Goal: Check status: Check status

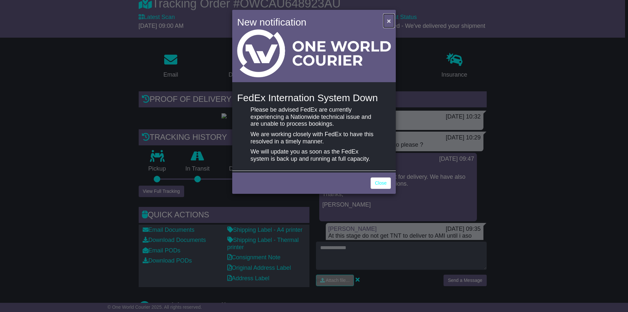
click at [388, 20] on span "×" at bounding box center [389, 21] width 4 height 8
click at [389, 21] on span "×" at bounding box center [389, 21] width 4 height 8
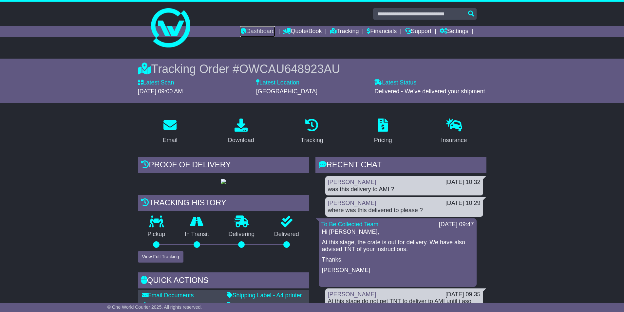
click at [259, 30] on link "Dashboard" at bounding box center [257, 31] width 35 height 11
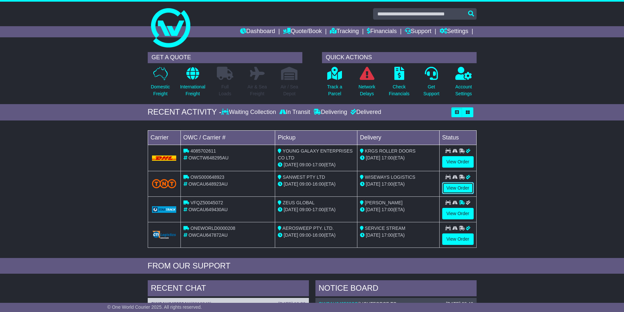
click at [455, 188] on link "View Order" at bounding box center [457, 187] width 31 height 11
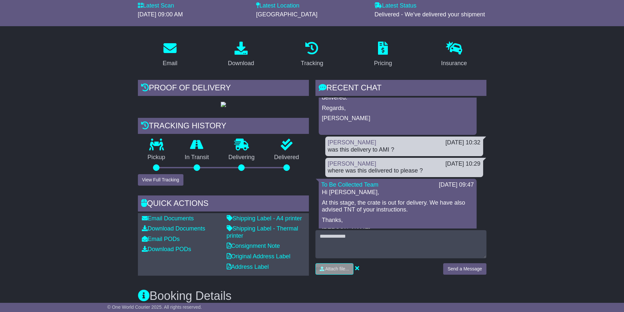
scroll to position [82, 0]
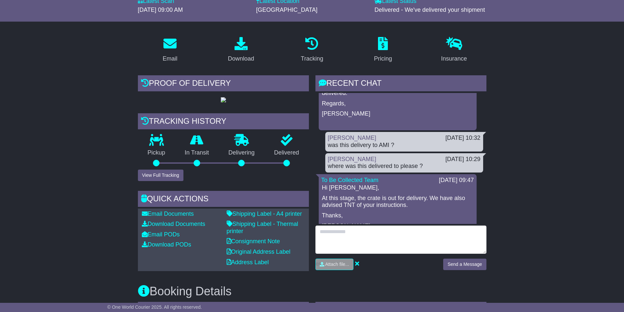
click at [326, 233] on textarea at bounding box center [400, 240] width 171 height 28
click at [371, 230] on textarea "**********" at bounding box center [400, 240] width 171 height 28
type textarea "**********"
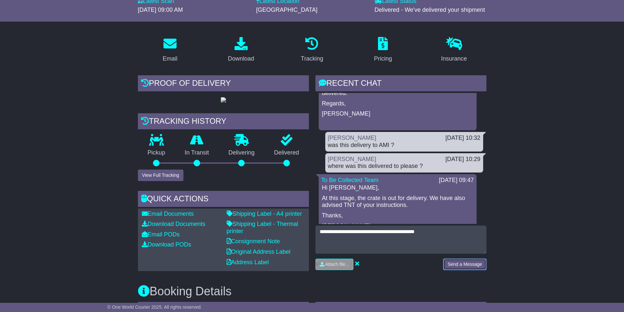
click at [457, 264] on button "Send a Message" at bounding box center [464, 264] width 43 height 11
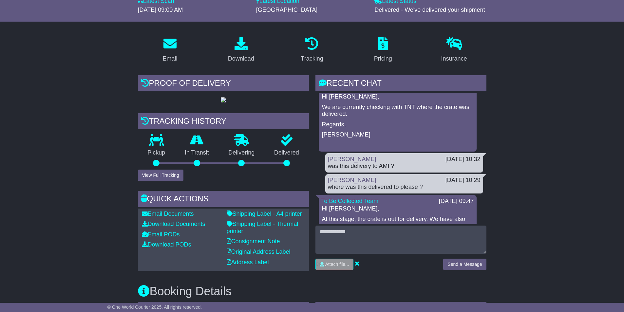
scroll to position [33, 0]
click at [169, 181] on button "View Full Tracking" at bounding box center [160, 175] width 45 height 11
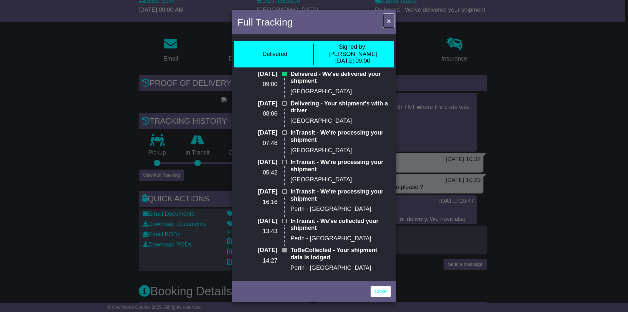
click at [388, 19] on span "×" at bounding box center [389, 21] width 4 height 8
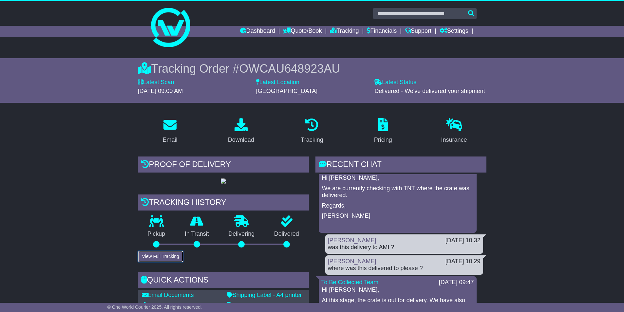
scroll to position [0, 0]
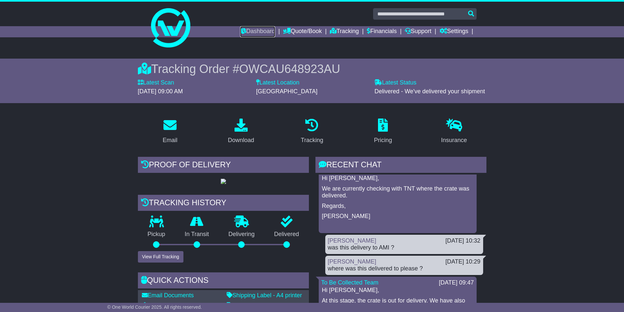
click at [253, 31] on link "Dashboard" at bounding box center [257, 31] width 35 height 11
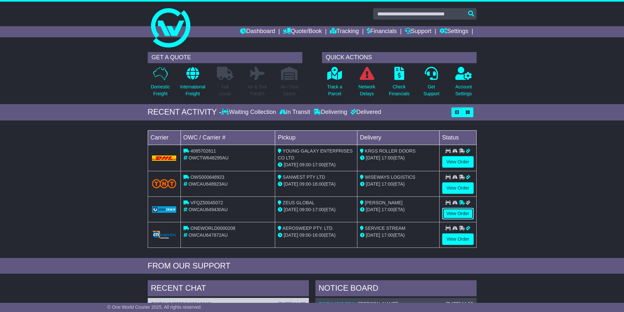
click at [455, 213] on link "View Order" at bounding box center [457, 213] width 31 height 11
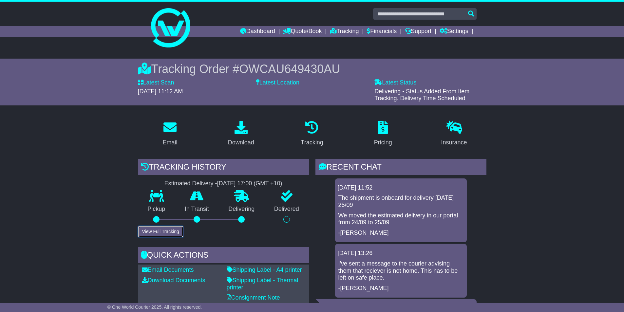
click at [167, 231] on button "View Full Tracking" at bounding box center [160, 231] width 45 height 11
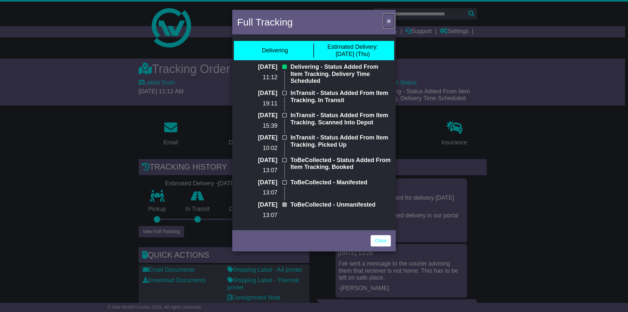
click at [389, 21] on span "×" at bounding box center [389, 21] width 4 height 8
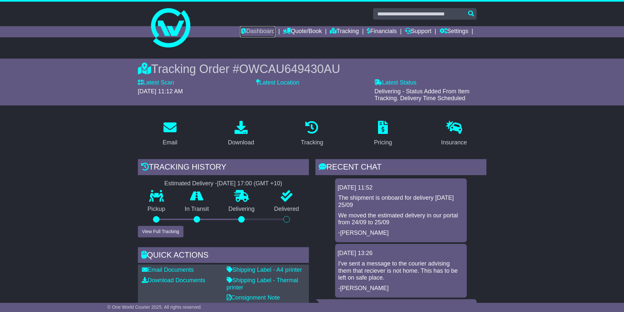
click at [251, 30] on link "Dashboard" at bounding box center [257, 31] width 35 height 11
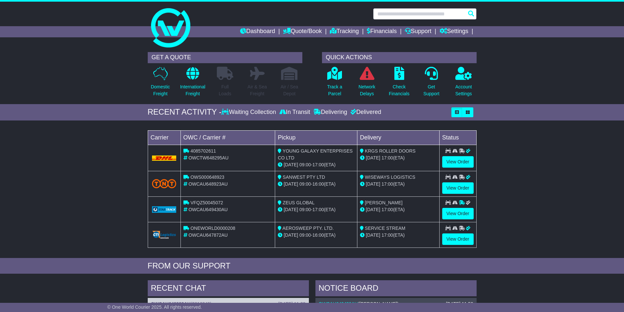
click at [383, 15] on input "text" at bounding box center [424, 13] width 103 height 11
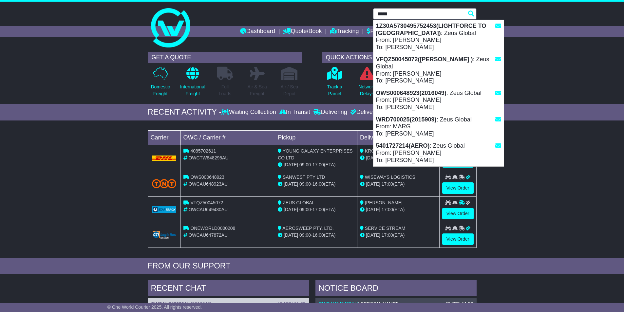
click at [400, 29] on div "1Z30A5730495752453(LIGHTFORCE TO SINGAPORE) : Zeus Global From: HAYLEY MANHIRE …" at bounding box center [438, 36] width 130 height 33
type input "**********"
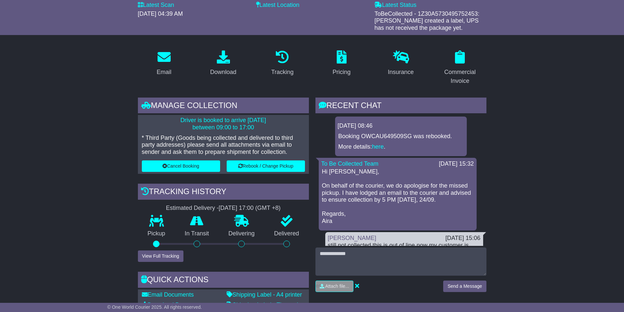
scroll to position [98, 0]
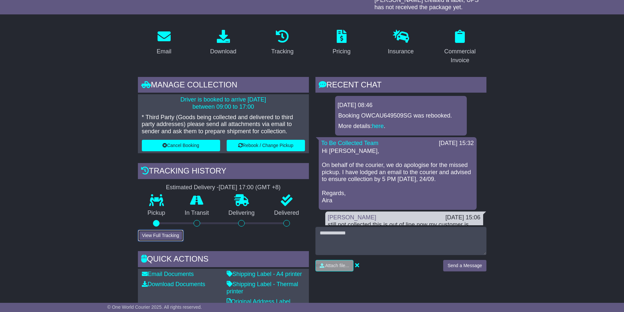
click at [169, 234] on button "View Full Tracking" at bounding box center [160, 235] width 45 height 11
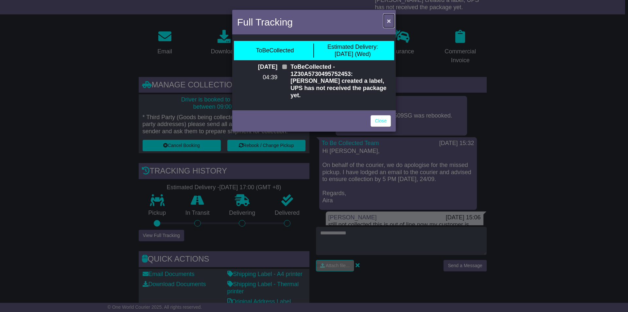
click at [388, 19] on span "×" at bounding box center [389, 21] width 4 height 8
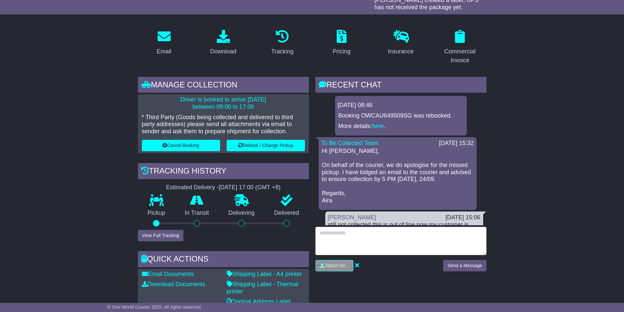
click at [333, 232] on textarea at bounding box center [400, 241] width 171 height 28
type textarea "**********"
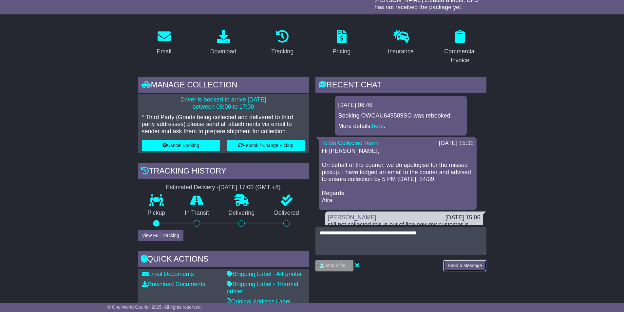
click at [454, 263] on button "Send a Message" at bounding box center [464, 265] width 43 height 11
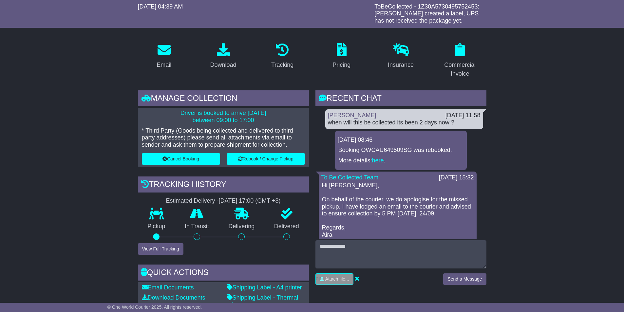
scroll to position [0, 0]
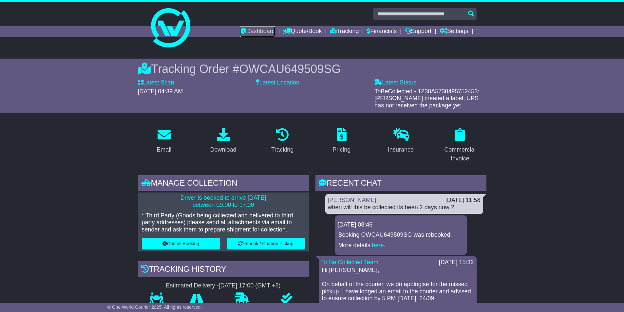
click at [253, 31] on link "Dashboard" at bounding box center [257, 31] width 35 height 11
